Goal: Entertainment & Leisure: Consume media (video, audio)

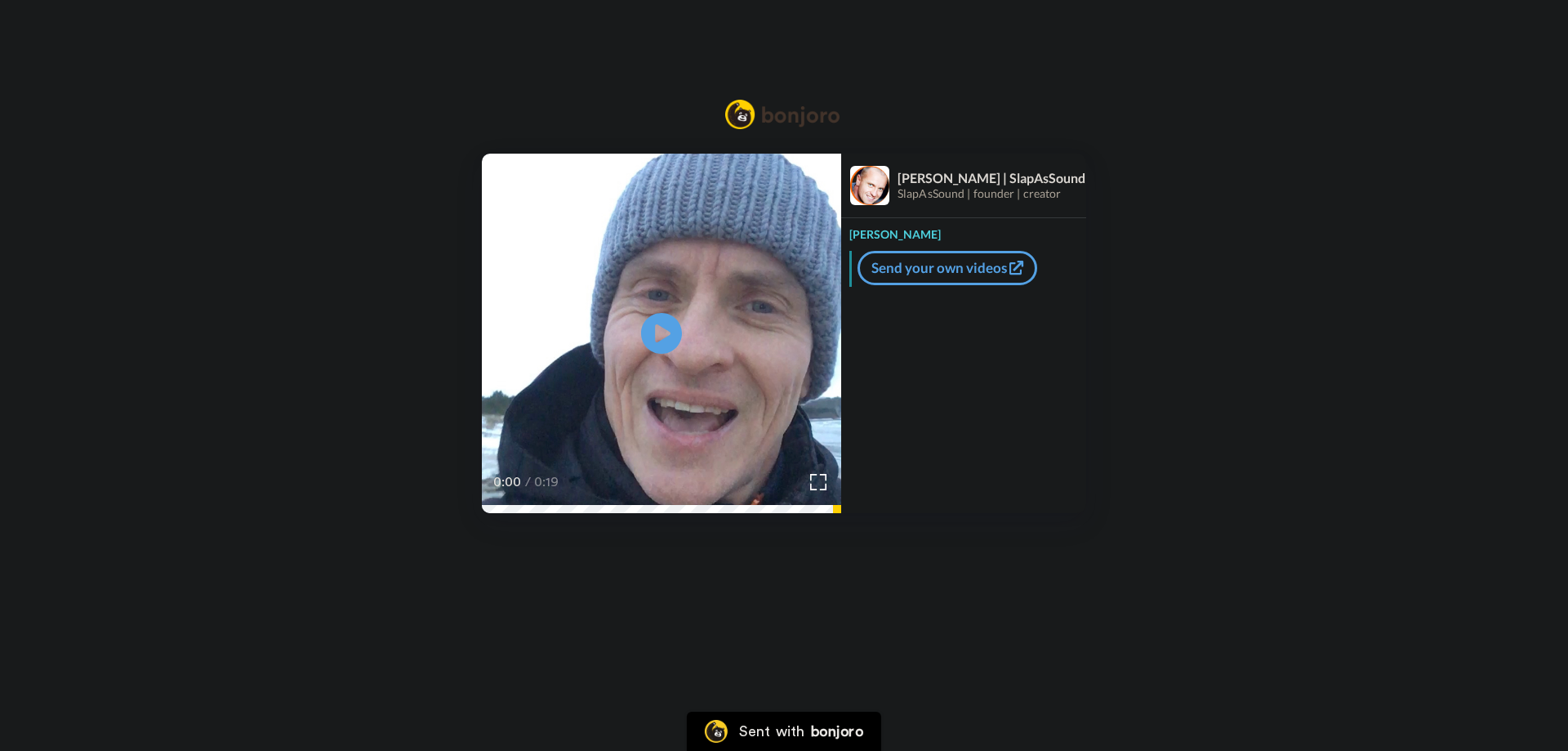
click at [685, 516] on div "Play/Pause 0:00 / 0:19 Marko | SlapAsSound SlapAsSound | founder | creator Mark…" at bounding box center [784, 281] width 1568 height 563
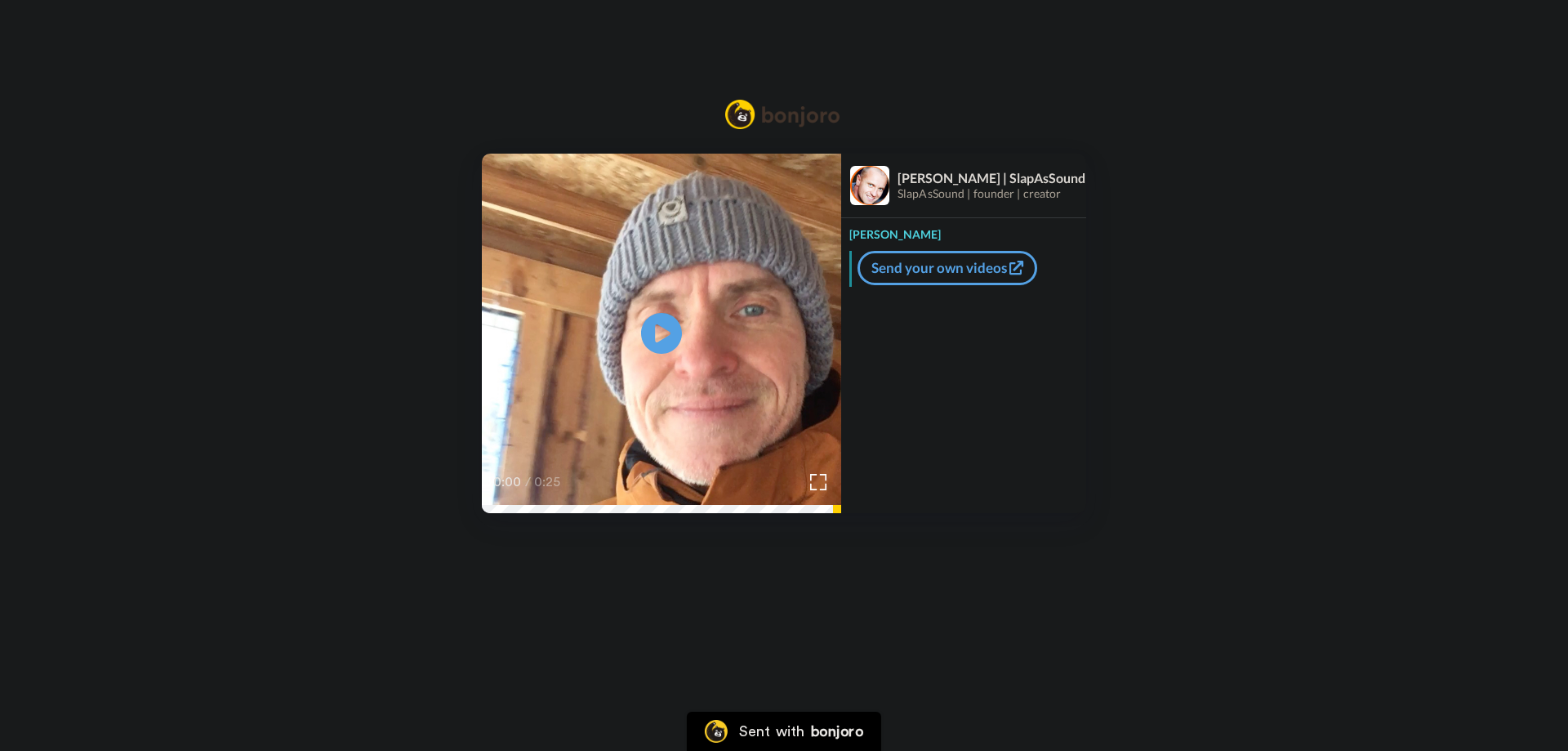
click at [653, 503] on div "0:00 / 0:25" at bounding box center [661, 487] width 360 height 34
click at [635, 382] on video at bounding box center [661, 333] width 360 height 360
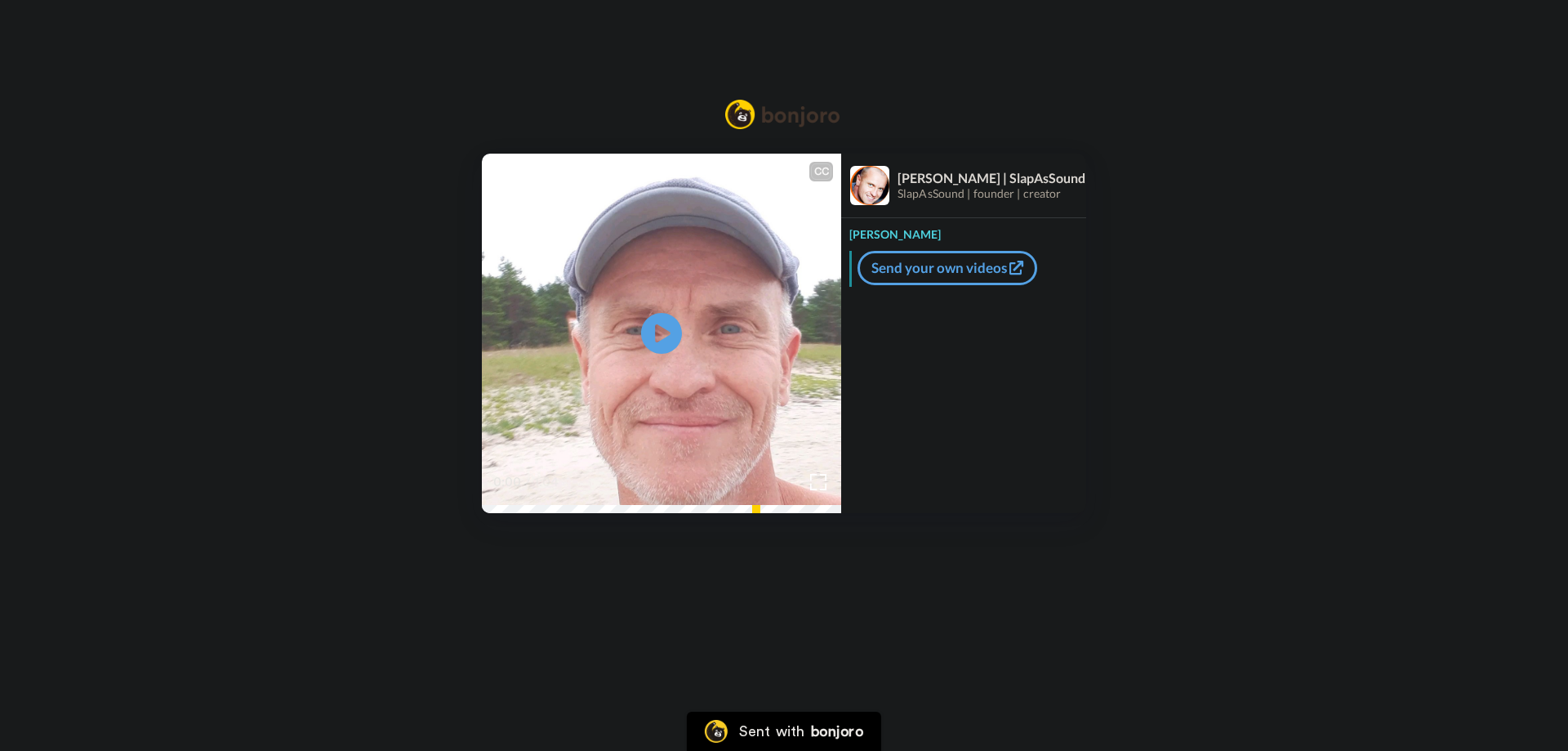
drag, startPoint x: 665, startPoint y: 332, endPoint x: 673, endPoint y: 384, distance: 52.6
click at [665, 337] on icon "Play/Pause" at bounding box center [661, 333] width 41 height 73
click at [684, 361] on video at bounding box center [661, 333] width 360 height 360
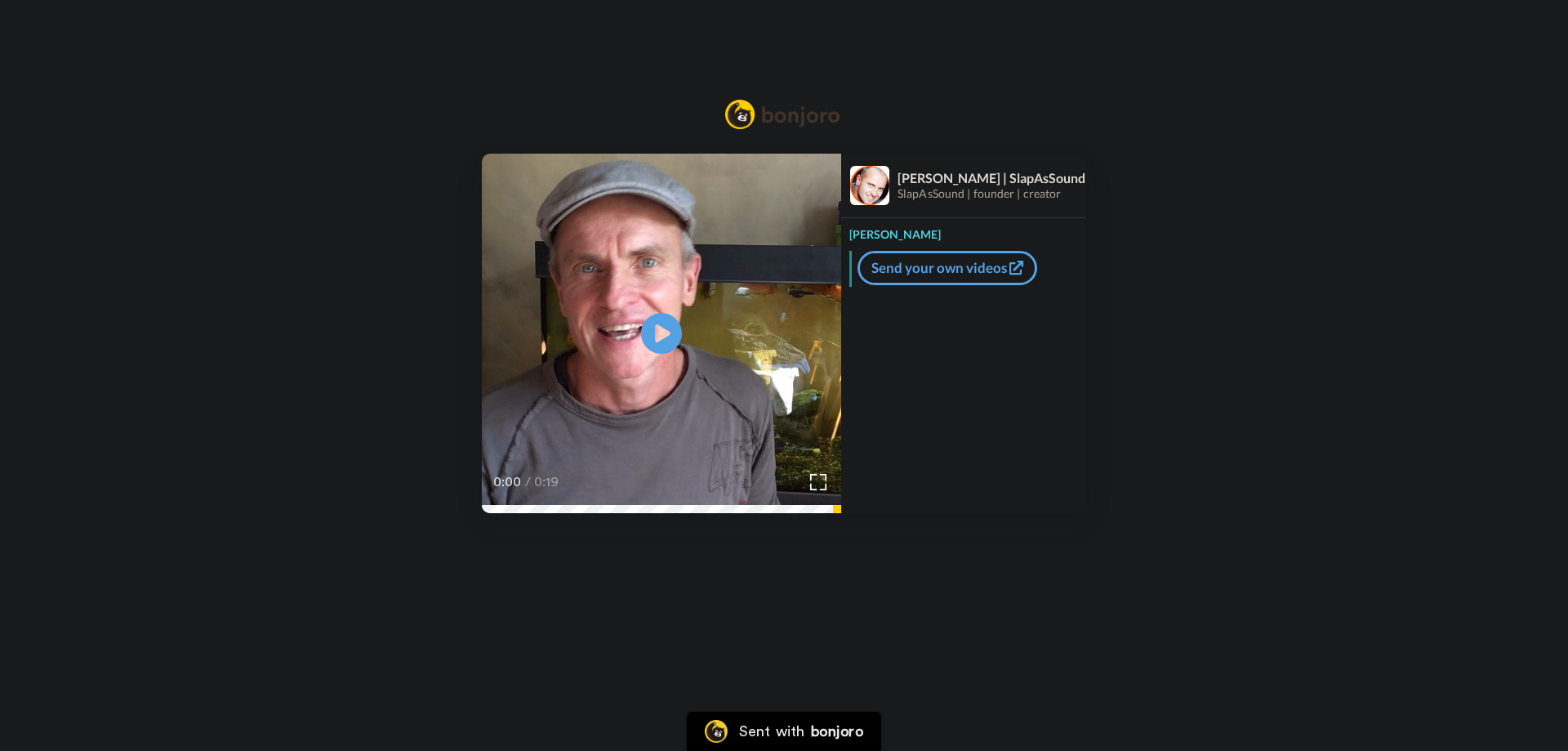
click at [500, 504] on div "0:00 / 0:19" at bounding box center [661, 487] width 360 height 34
click at [667, 352] on icon at bounding box center [661, 333] width 43 height 43
